Goal: Task Accomplishment & Management: Use online tool/utility

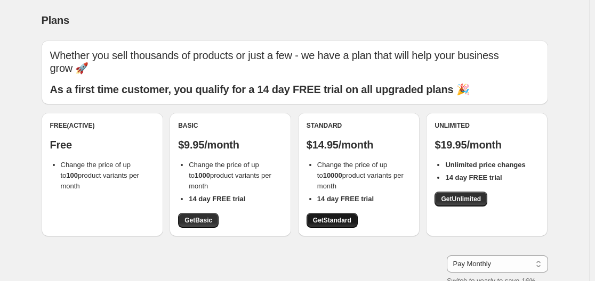
click at [330, 220] on span "Get Standard" at bounding box center [332, 220] width 38 height 9
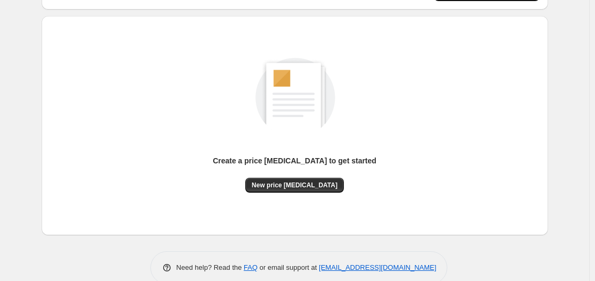
scroll to position [107, 0]
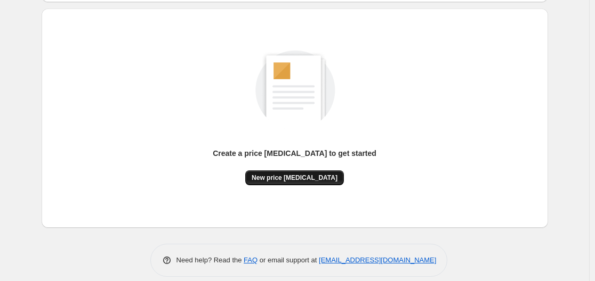
click at [302, 174] on span "New price [MEDICAL_DATA]" at bounding box center [294, 178] width 86 height 9
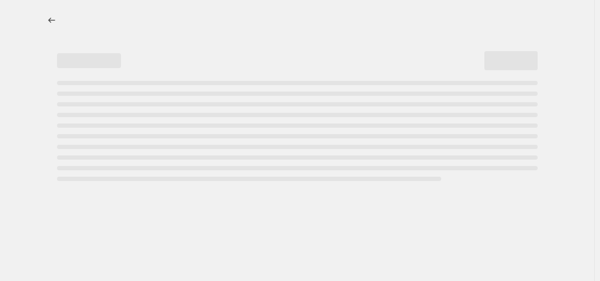
select select "percentage"
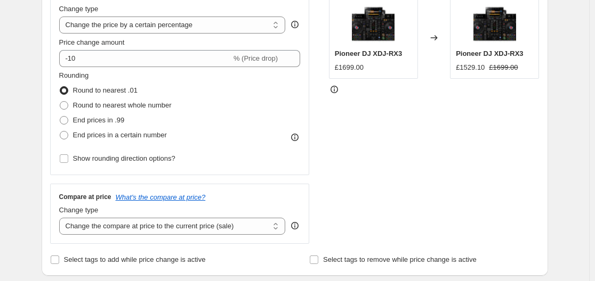
scroll to position [160, 0]
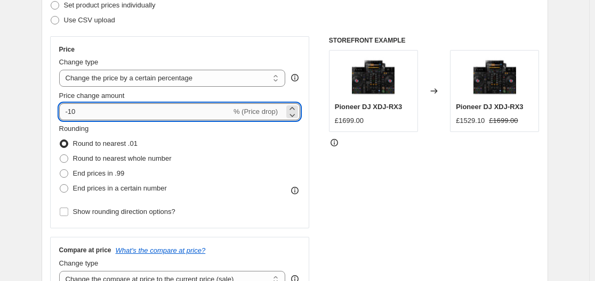
click at [189, 110] on input "-10" at bounding box center [145, 111] width 172 height 17
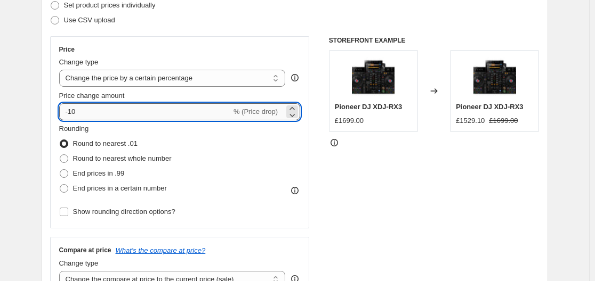
click at [189, 110] on input "-10" at bounding box center [145, 111] width 172 height 17
type input "-1"
type input "-48"
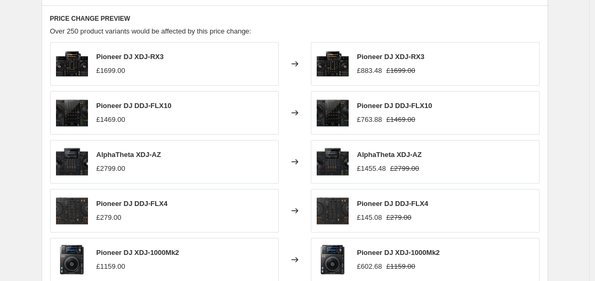
scroll to position [480, 0]
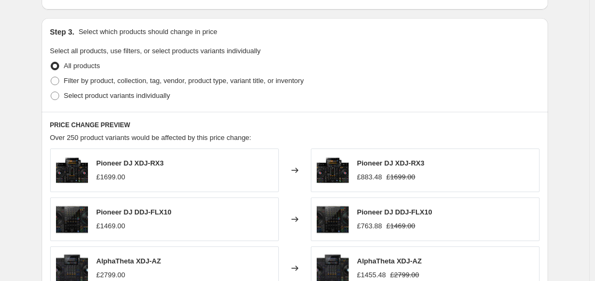
click at [12, 47] on div "Create new price [MEDICAL_DATA]. This page is ready Create new price [MEDICAL_D…" at bounding box center [294, 52] width 589 height 1065
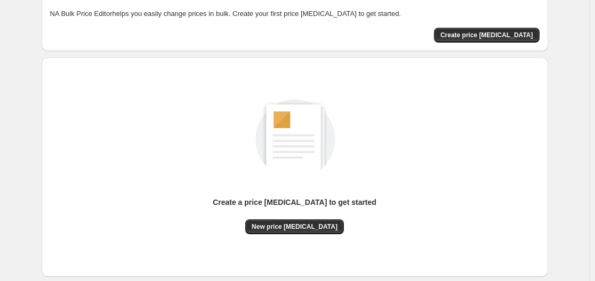
scroll to position [107, 0]
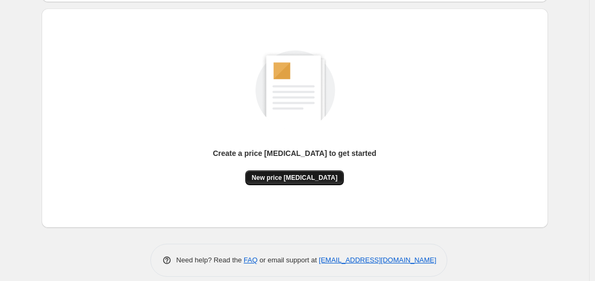
click at [305, 176] on span "New price [MEDICAL_DATA]" at bounding box center [294, 178] width 86 height 9
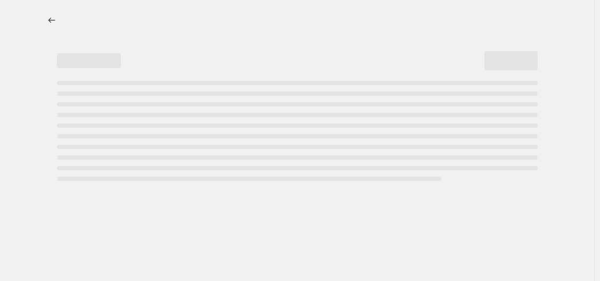
select select "percentage"
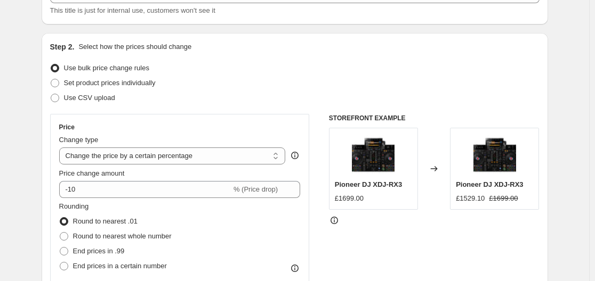
scroll to position [107, 0]
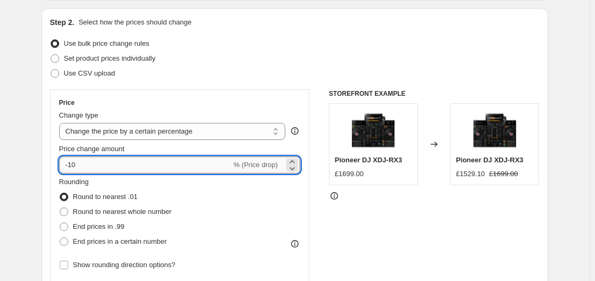
click at [174, 170] on input "-10" at bounding box center [145, 165] width 172 height 17
type input "-1"
click at [71, 161] on input "Price change amount" at bounding box center [164, 165] width 210 height 17
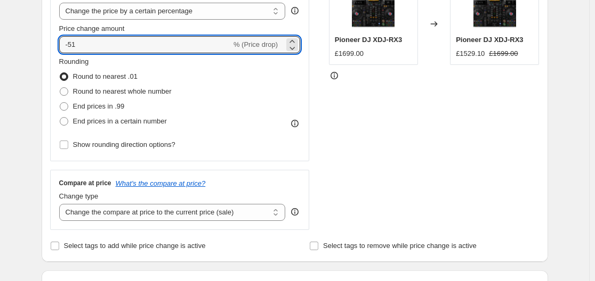
scroll to position [320, 0]
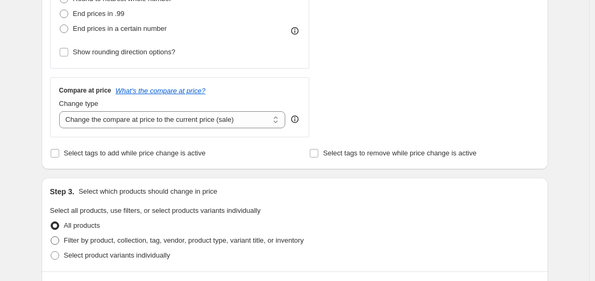
type input "-51"
click at [97, 242] on span "Filter by product, collection, tag, vendor, product type, variant title, or inv…" at bounding box center [184, 241] width 240 height 8
click at [51, 237] on input "Filter by product, collection, tag, vendor, product type, variant title, or inv…" at bounding box center [51, 237] width 1 height 1
radio input "true"
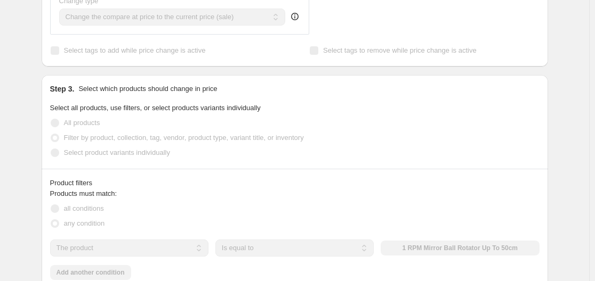
scroll to position [426, 0]
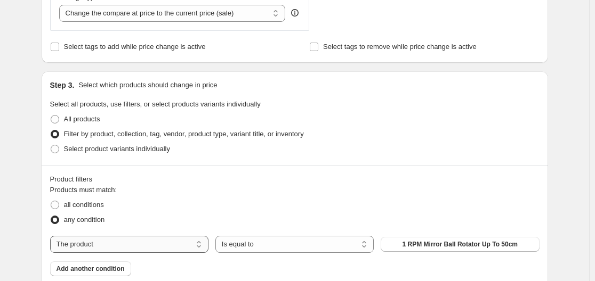
click at [153, 245] on select "The product The product's collection The product's tag The product's vendor The…" at bounding box center [129, 244] width 158 height 17
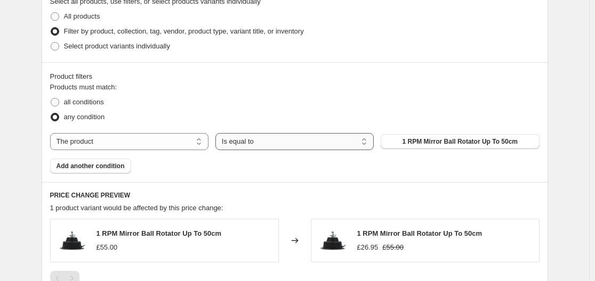
scroll to position [533, 0]
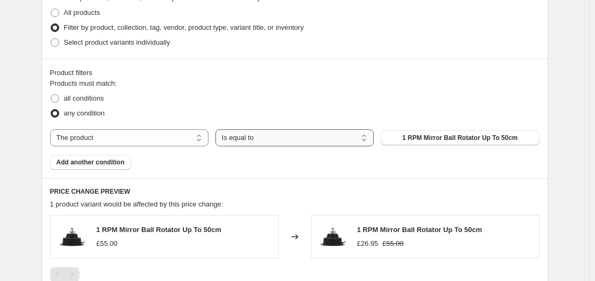
click at [270, 137] on select "Is equal to Is not equal to" at bounding box center [294, 137] width 158 height 17
select select "not_equal"
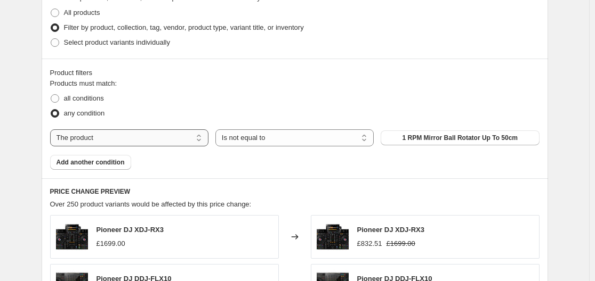
click at [182, 134] on select "The product The product's collection The product's tag The product's vendor The…" at bounding box center [129, 137] width 158 height 17
select select "collection"
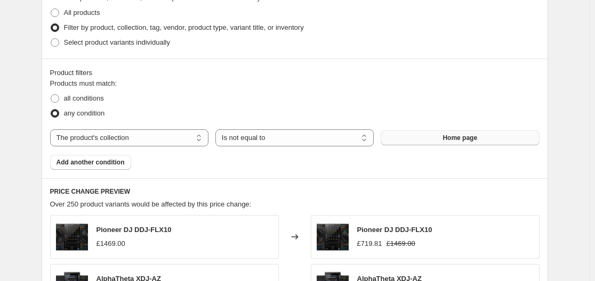
click at [492, 143] on button "Home page" at bounding box center [459, 138] width 158 height 15
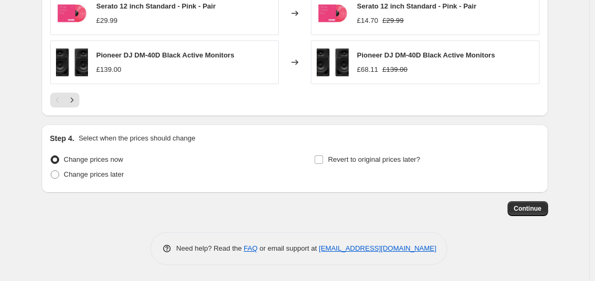
scroll to position [907, 0]
click at [533, 207] on span "Continue" at bounding box center [528, 209] width 28 height 9
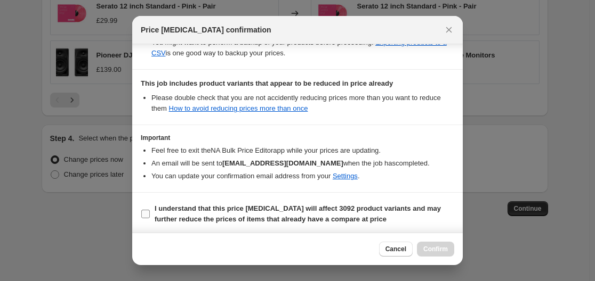
scroll to position [226, 0]
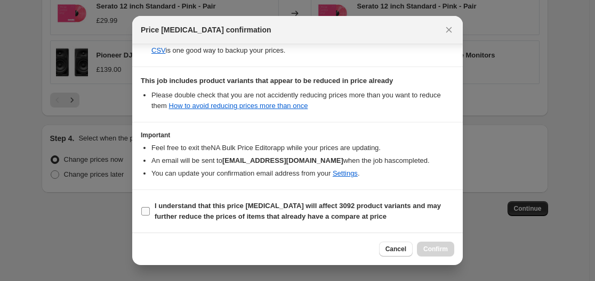
click at [312, 207] on b "I understand that this price [MEDICAL_DATA] will affect 3092 product variants a…" at bounding box center [298, 211] width 286 height 19
click at [150, 207] on input "I understand that this price [MEDICAL_DATA] will affect 3092 product variants a…" at bounding box center [145, 211] width 9 height 9
checkbox input "true"
click at [443, 246] on span "Confirm" at bounding box center [435, 249] width 25 height 9
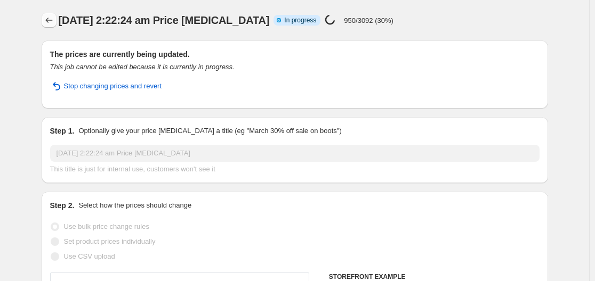
click at [46, 22] on icon "Price change jobs" at bounding box center [49, 20] width 11 height 11
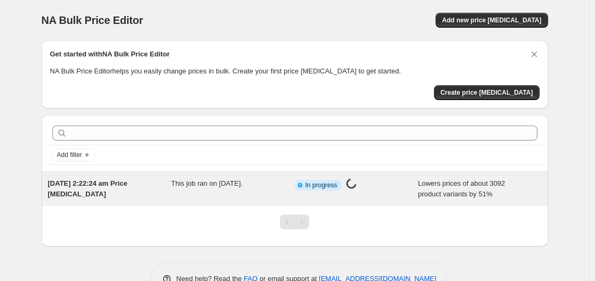
click at [418, 191] on div "Info Partially complete In progress Price [MEDICAL_DATA] in progress..." at bounding box center [357, 188] width 124 height 21
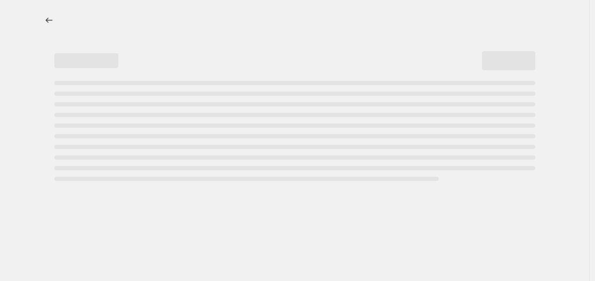
select select "percentage"
select select "collection"
select select "not_equal"
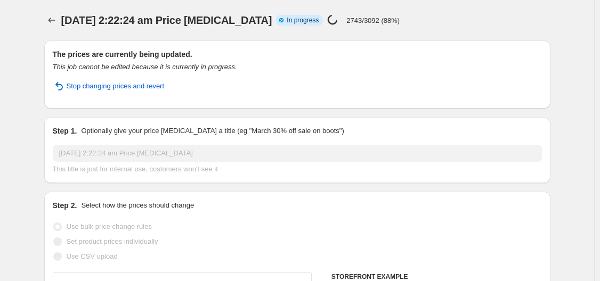
select select "percentage"
select select "collection"
select select "not_equal"
drag, startPoint x: 346, startPoint y: 20, endPoint x: 359, endPoint y: 20, distance: 12.8
click at [359, 20] on p "2743/3092 (88%)" at bounding box center [370, 21] width 53 height 8
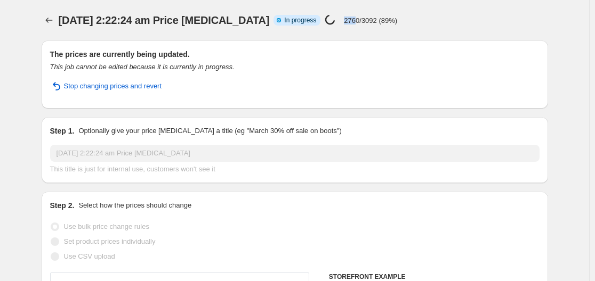
drag, startPoint x: 343, startPoint y: 23, endPoint x: 355, endPoint y: 19, distance: 12.8
click at [355, 19] on p "2760/3092 (89%)" at bounding box center [370, 21] width 53 height 8
drag, startPoint x: 343, startPoint y: 23, endPoint x: 380, endPoint y: 21, distance: 36.9
click at [380, 21] on p "2770/3092 (89%)" at bounding box center [370, 21] width 53 height 8
